Goal: Find contact information: Find contact information

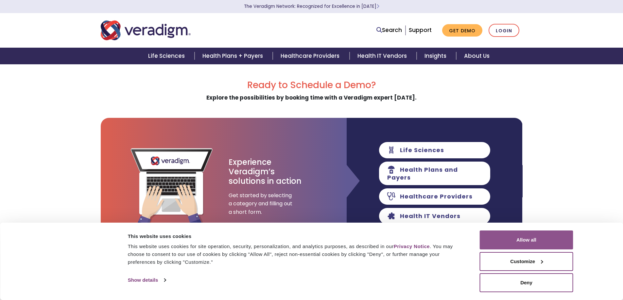
click at [535, 240] on button "Allow all" at bounding box center [526, 240] width 93 height 19
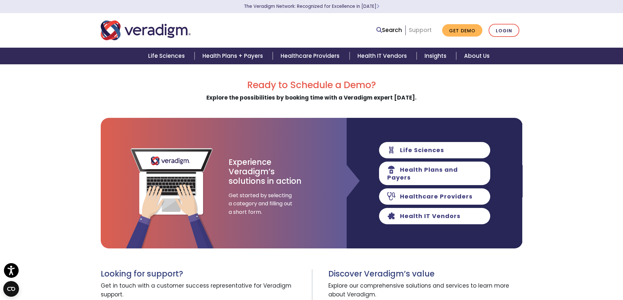
click at [427, 31] on link "Support" at bounding box center [420, 30] width 23 height 8
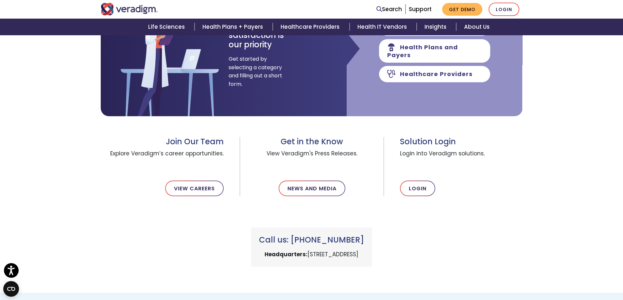
scroll to position [262, 0]
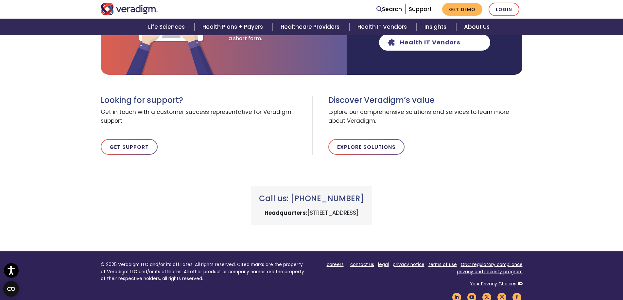
scroll to position [163, 0]
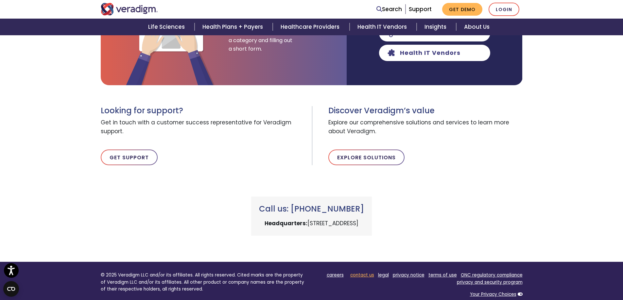
click at [355, 275] on link "contact us" at bounding box center [362, 275] width 24 height 6
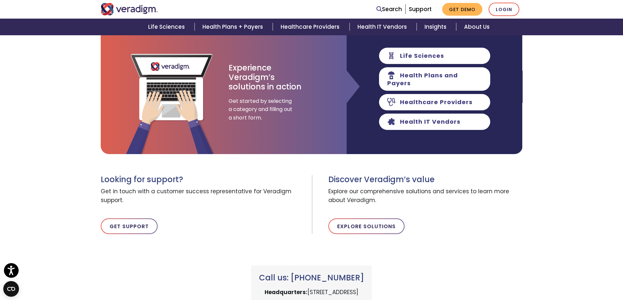
scroll to position [196, 0]
